Goal: Information Seeking & Learning: Learn about a topic

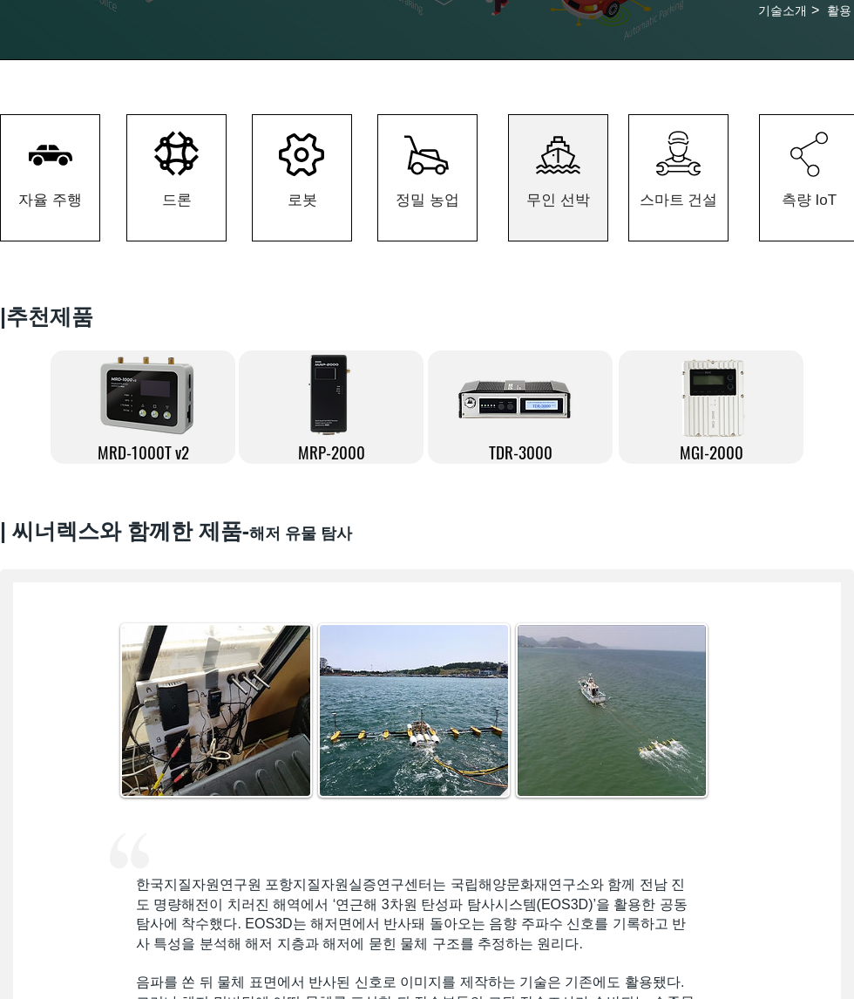
scroll to position [267, 0]
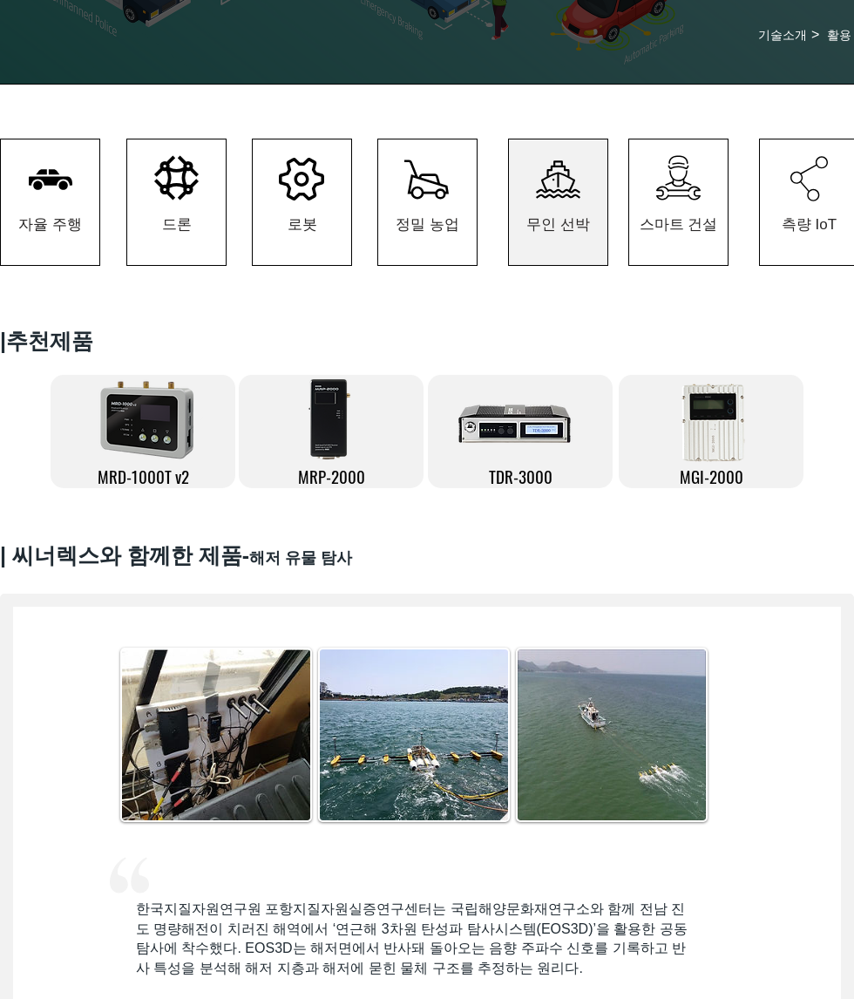
click at [566, 197] on icon "#comp-kzbij49j svg [data-color="1"] {fill: #000000;}" at bounding box center [558, 179] width 44 height 38
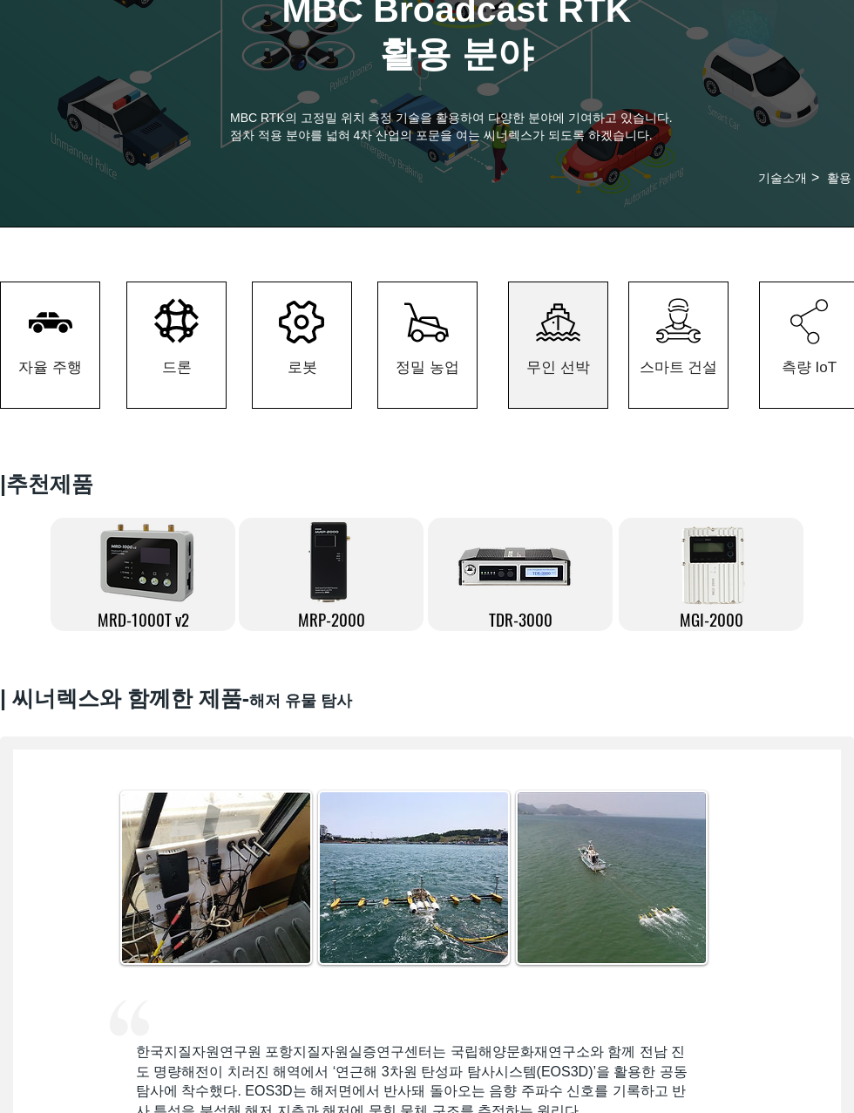
scroll to position [125, 0]
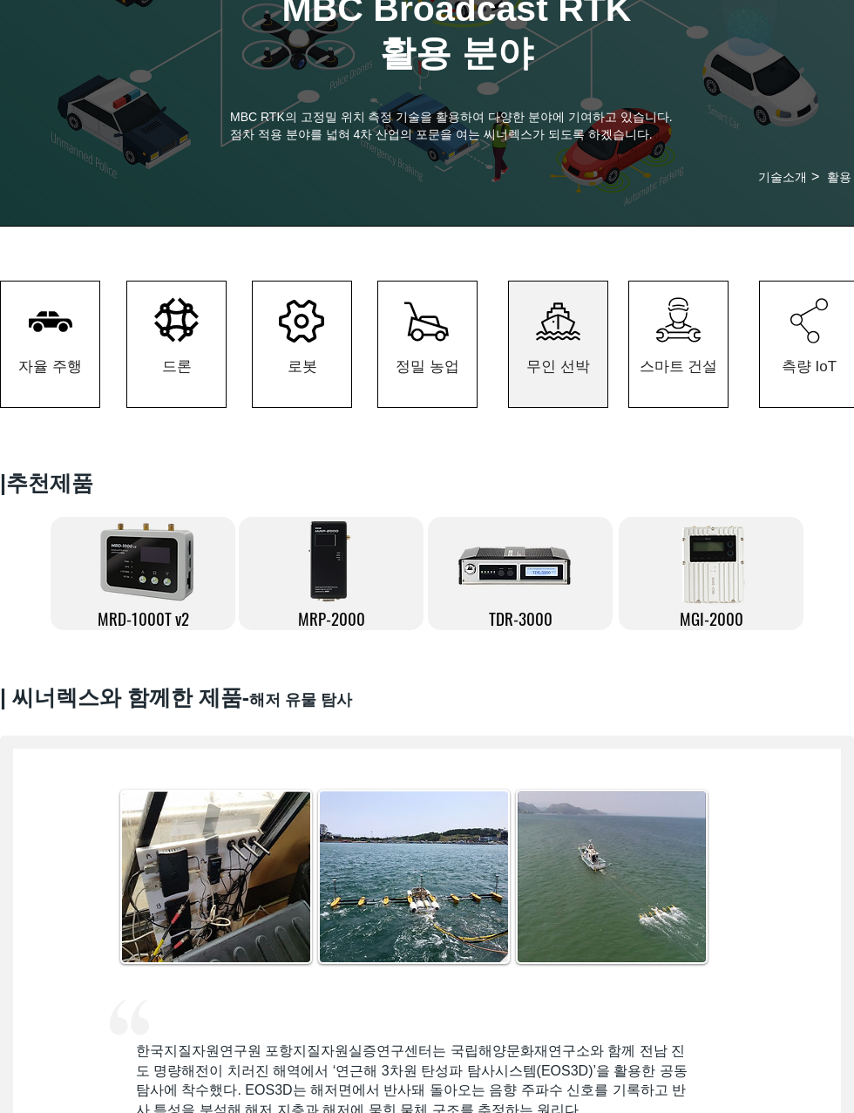
click at [129, 562] on img at bounding box center [148, 560] width 118 height 96
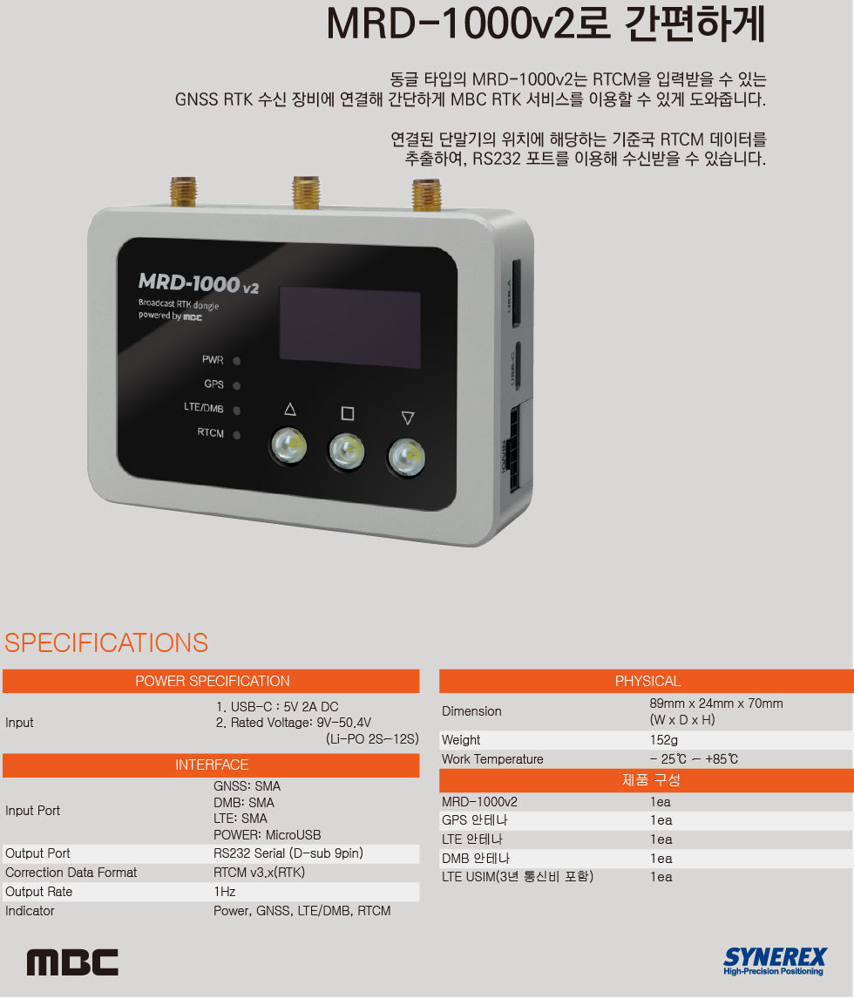
scroll to position [3639, 0]
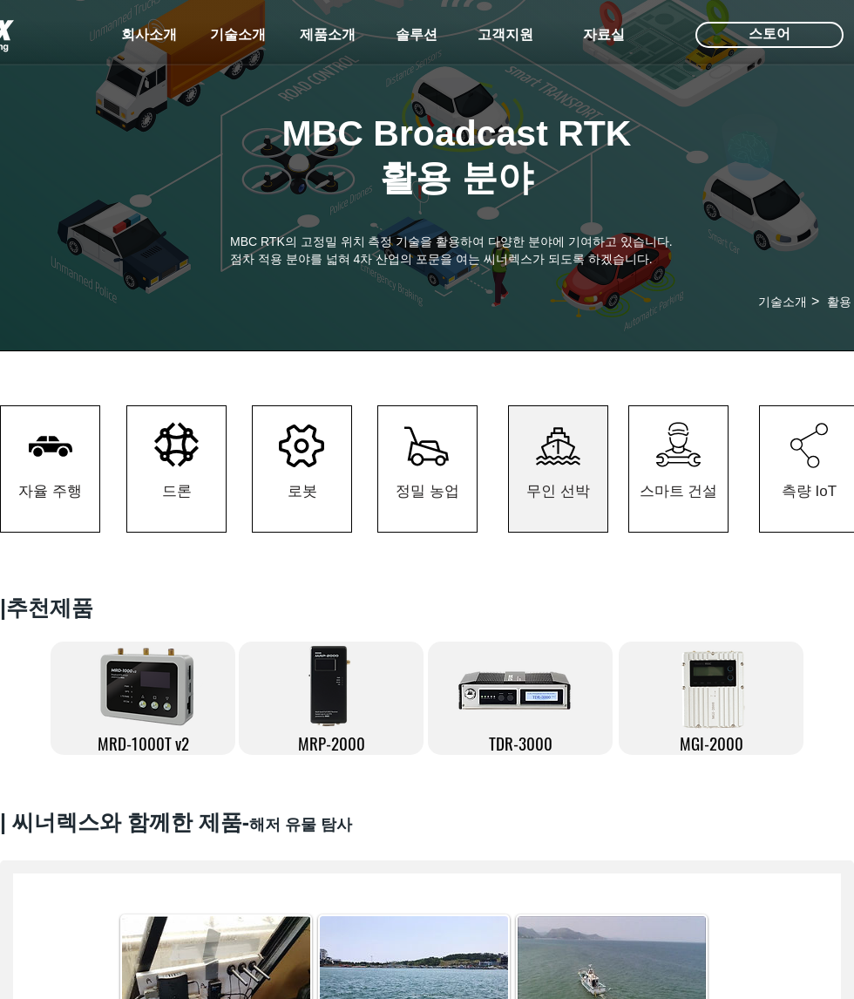
click at [328, 694] on img at bounding box center [332, 684] width 54 height 87
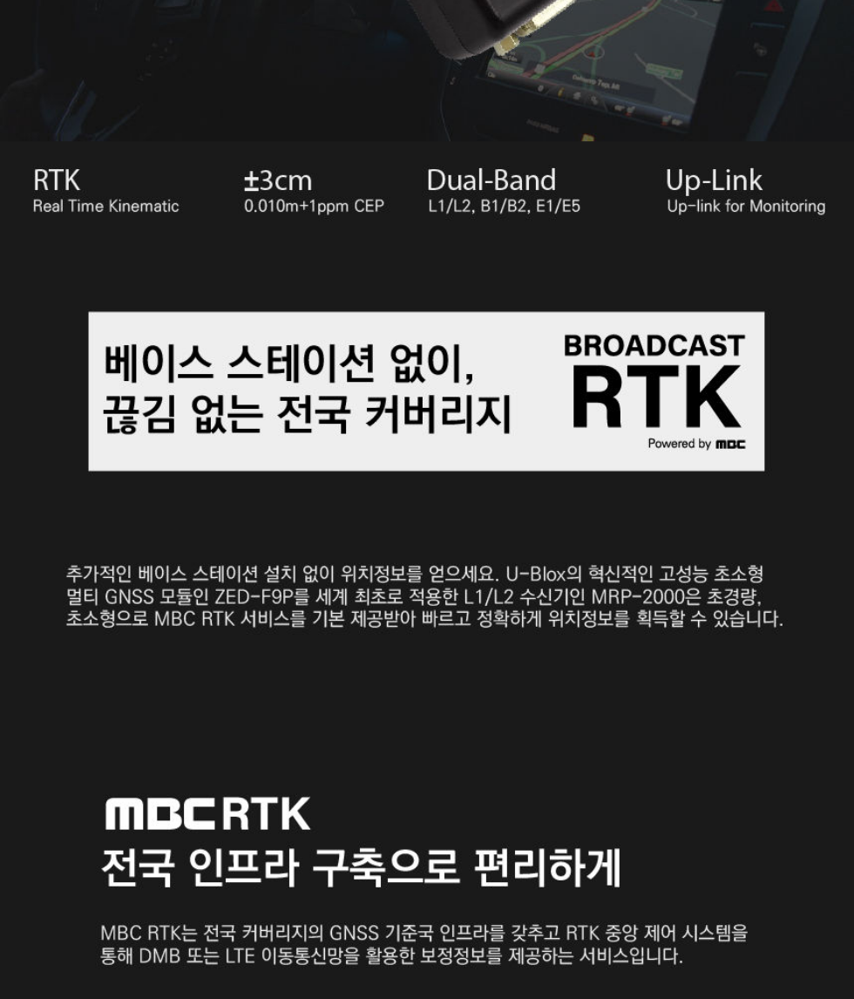
scroll to position [1145, 0]
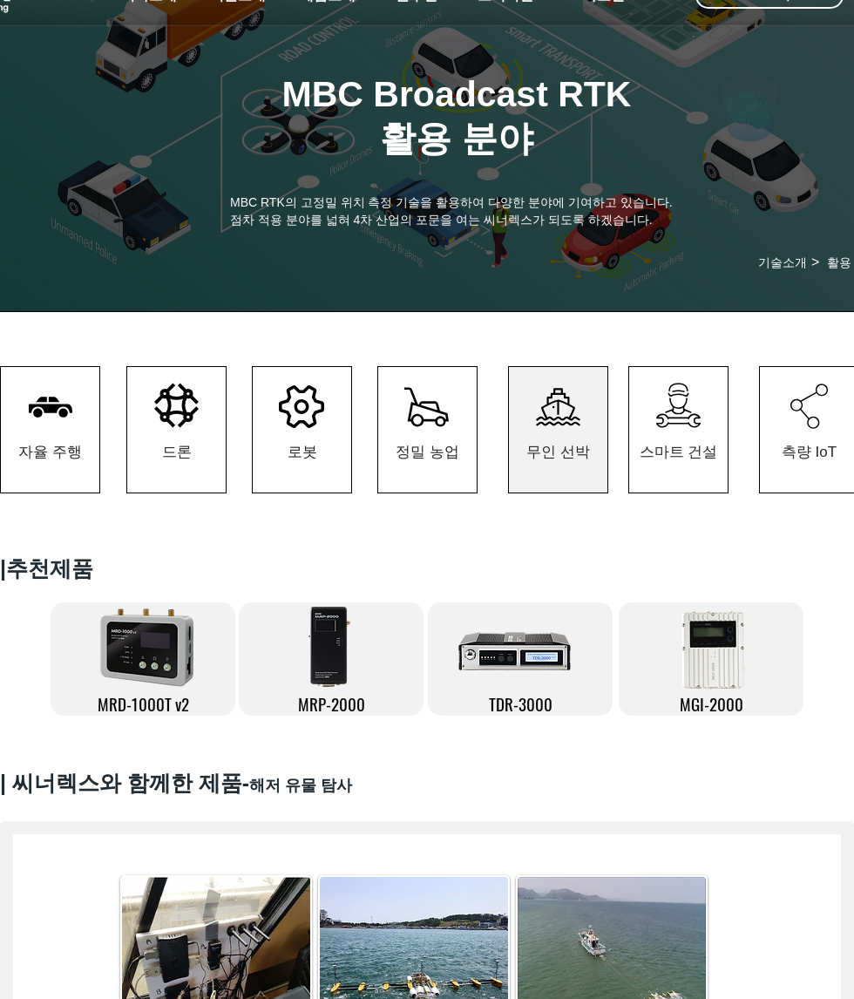
scroll to position [38, 0]
